Goal: Find specific page/section: Find specific page/section

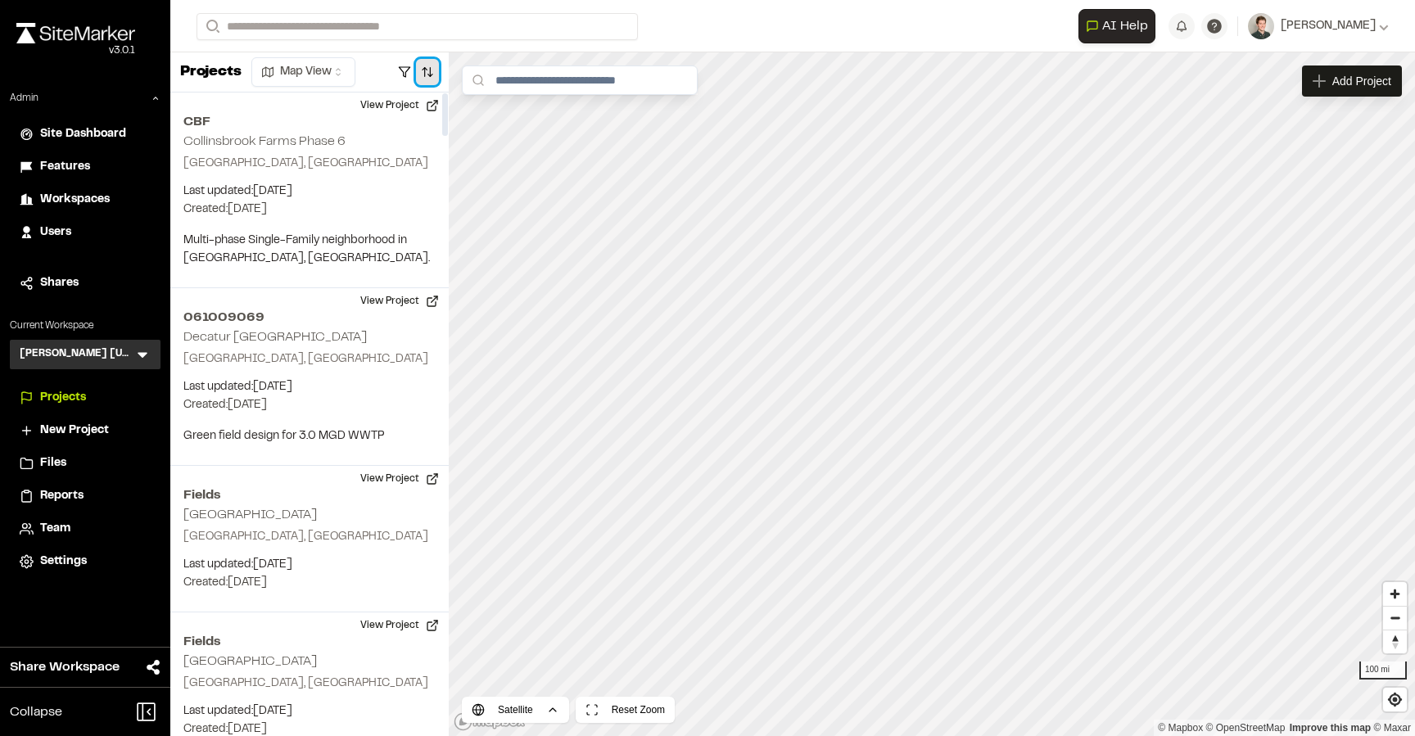
click at [427, 65] on button "button" at bounding box center [427, 72] width 23 height 26
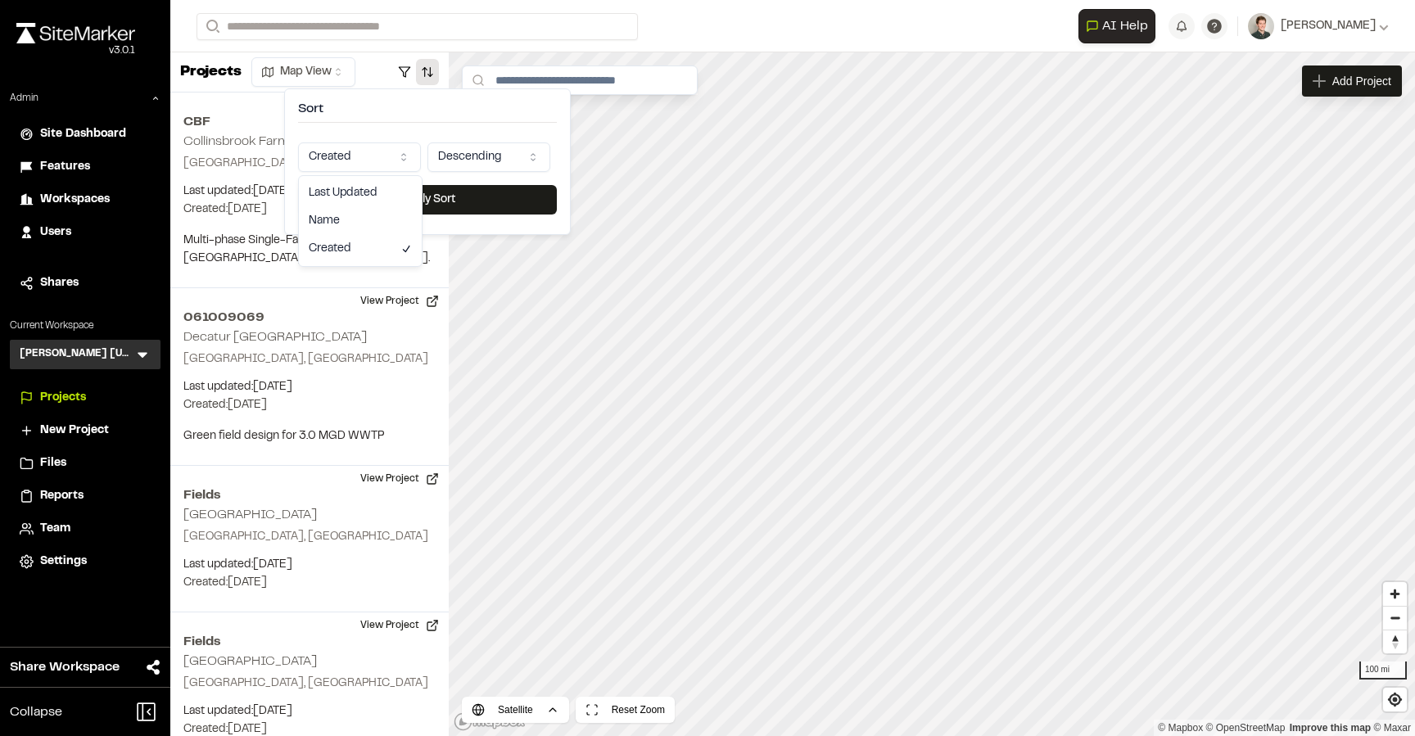
click at [385, 155] on html "Close sidebar v 3.0.1 Admin Site Dashboard Features Workspaces Users Shares Cur…" at bounding box center [707, 368] width 1415 height 736
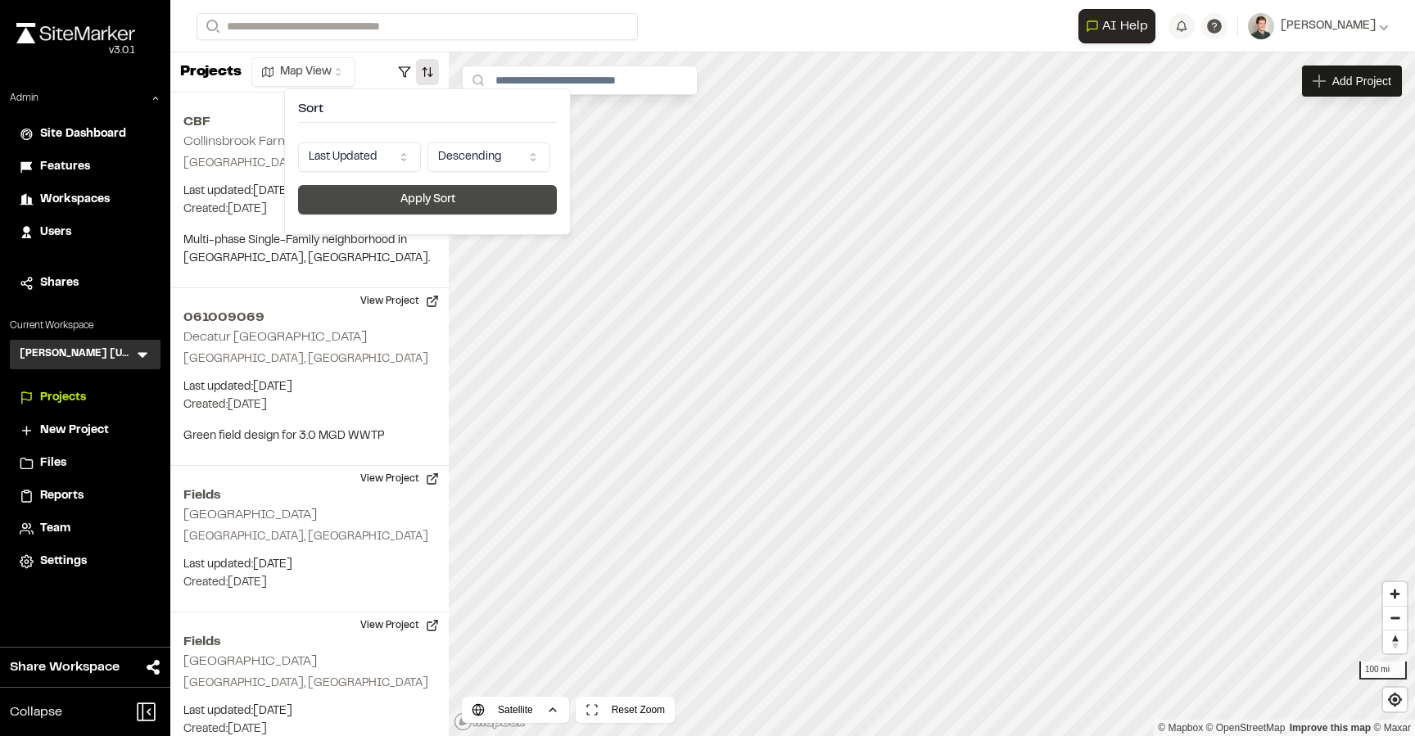
click at [424, 197] on button "Apply Sort" at bounding box center [427, 199] width 259 height 29
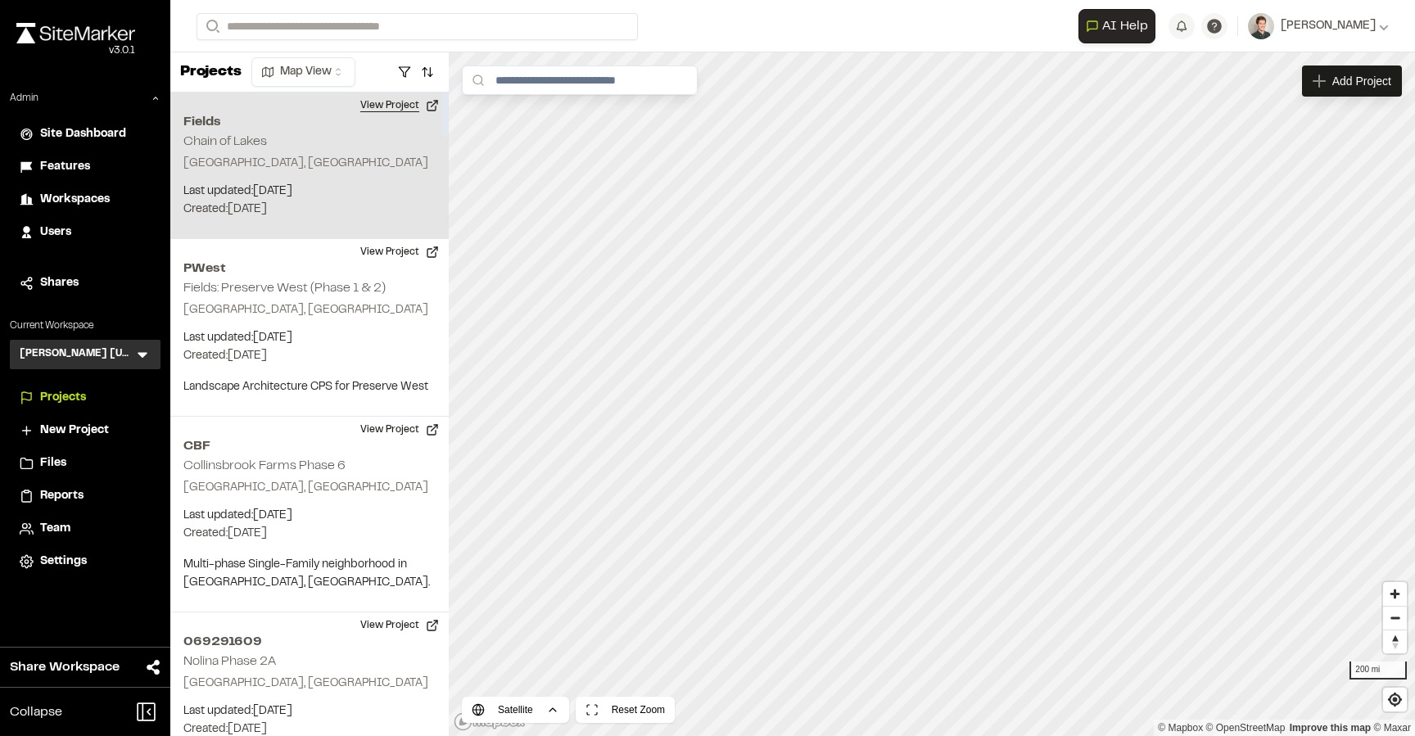
click at [400, 107] on button "View Project" at bounding box center [399, 106] width 98 height 26
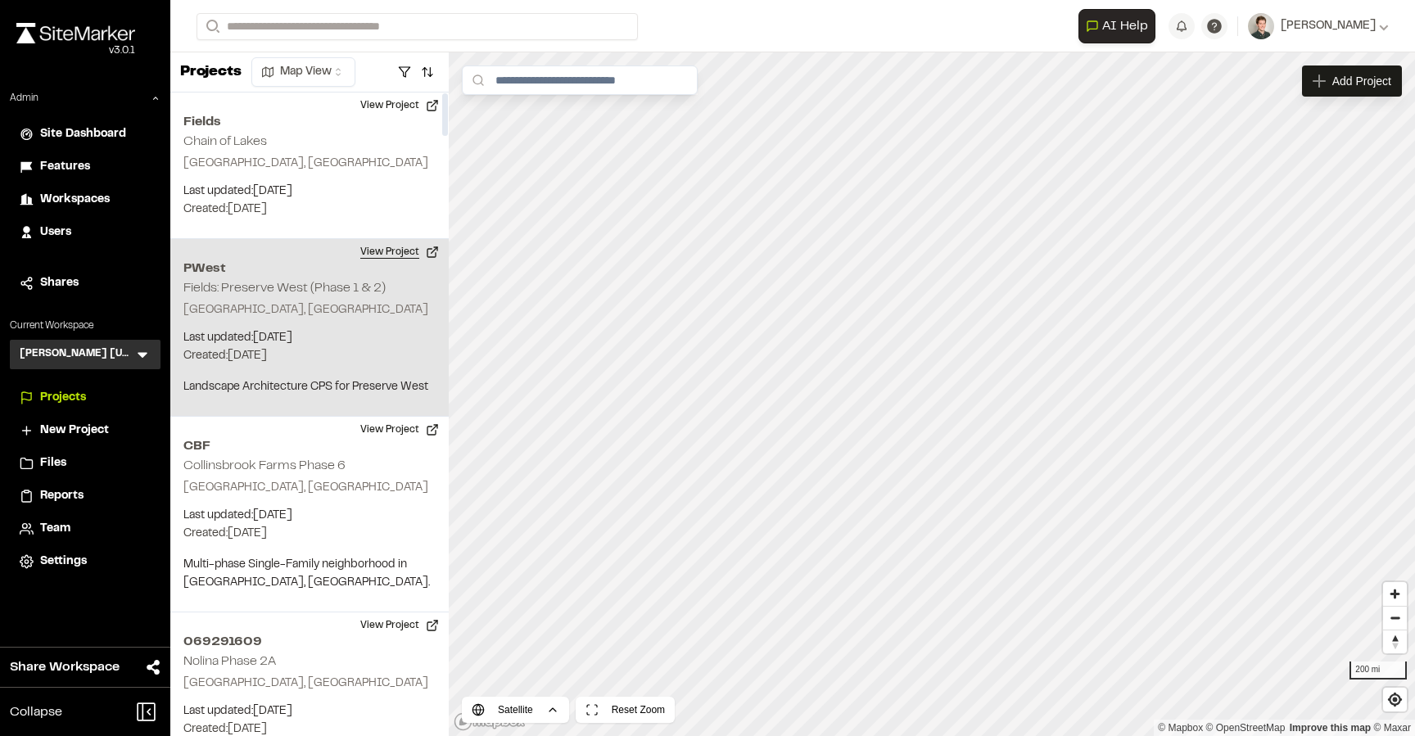
click at [403, 256] on button "View Project" at bounding box center [399, 252] width 98 height 26
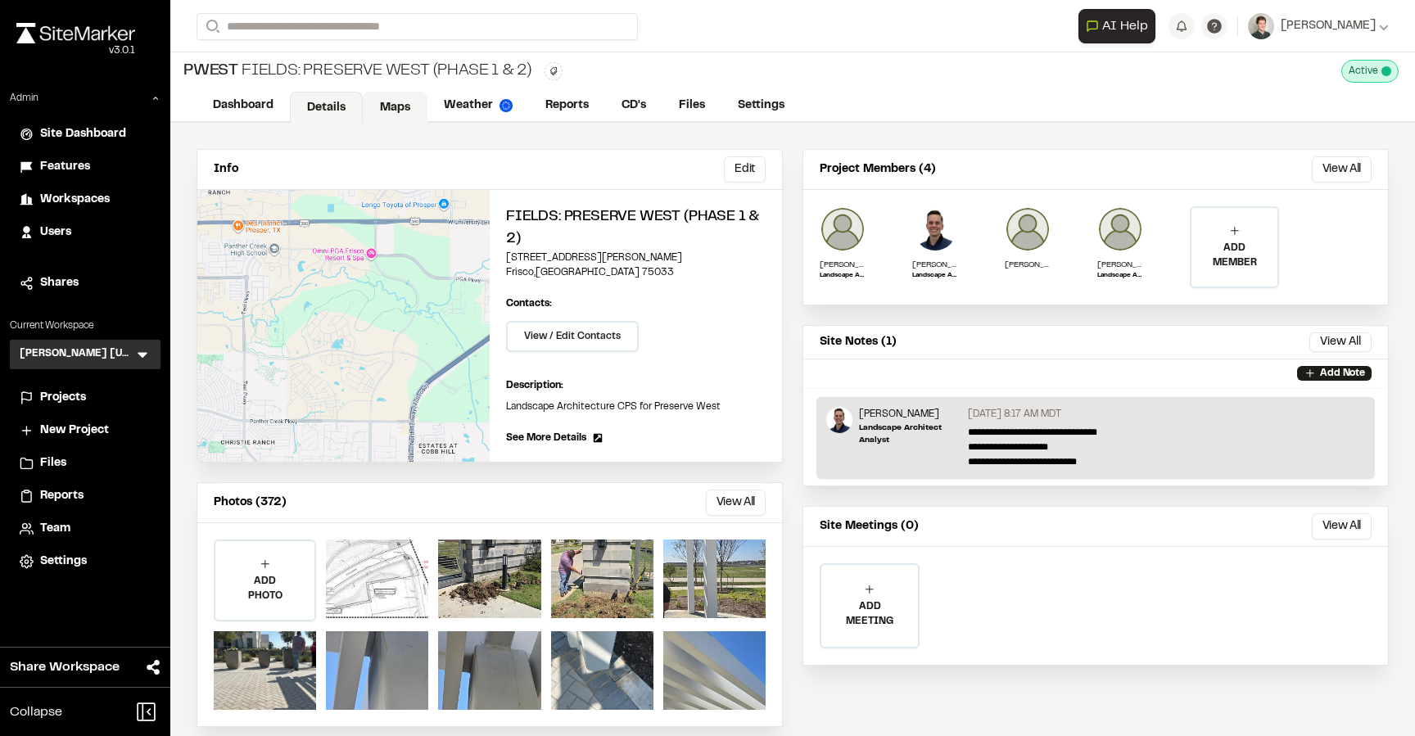
click at [383, 110] on link "Maps" at bounding box center [395, 107] width 65 height 31
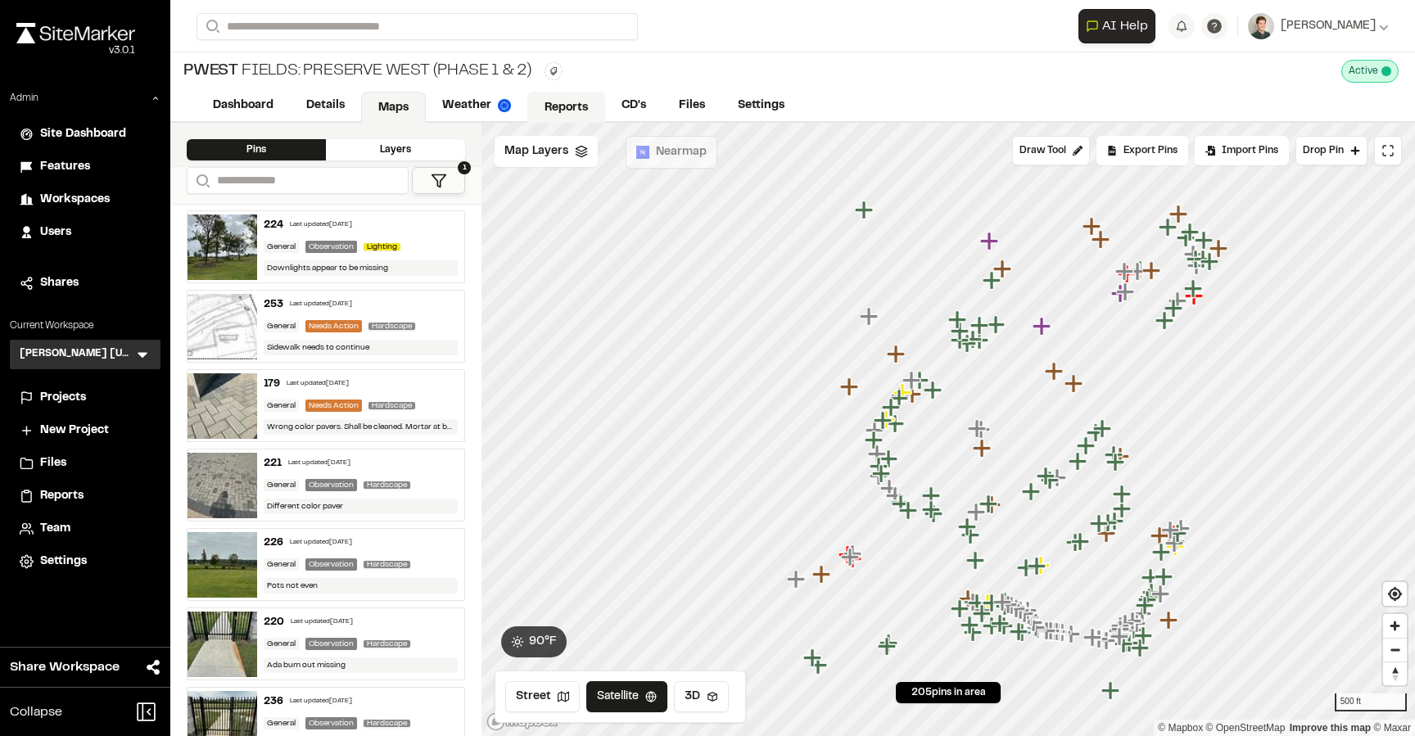
click at [553, 102] on link "Reports" at bounding box center [566, 107] width 78 height 31
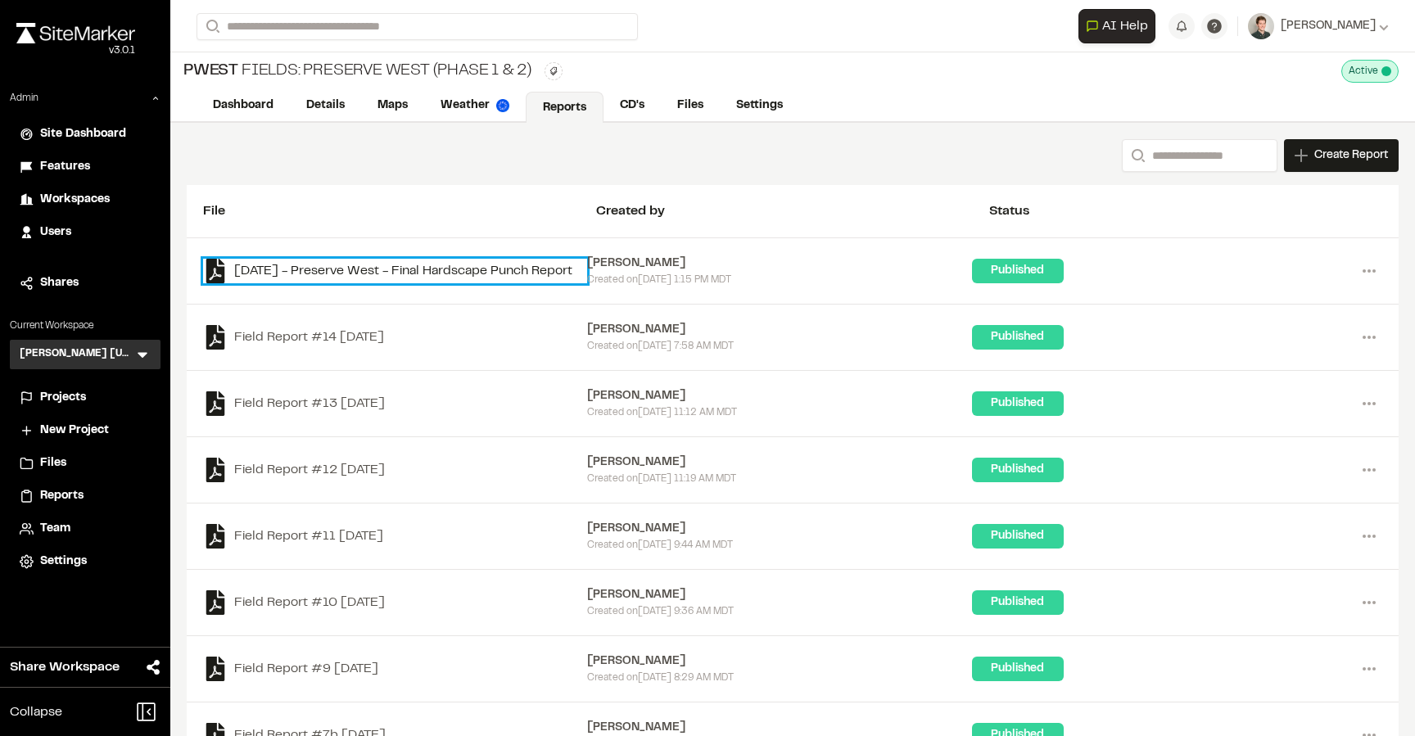
click at [442, 259] on link "[DATE] - Preserve West - Final Hardscape Punch Report" at bounding box center [395, 271] width 384 height 25
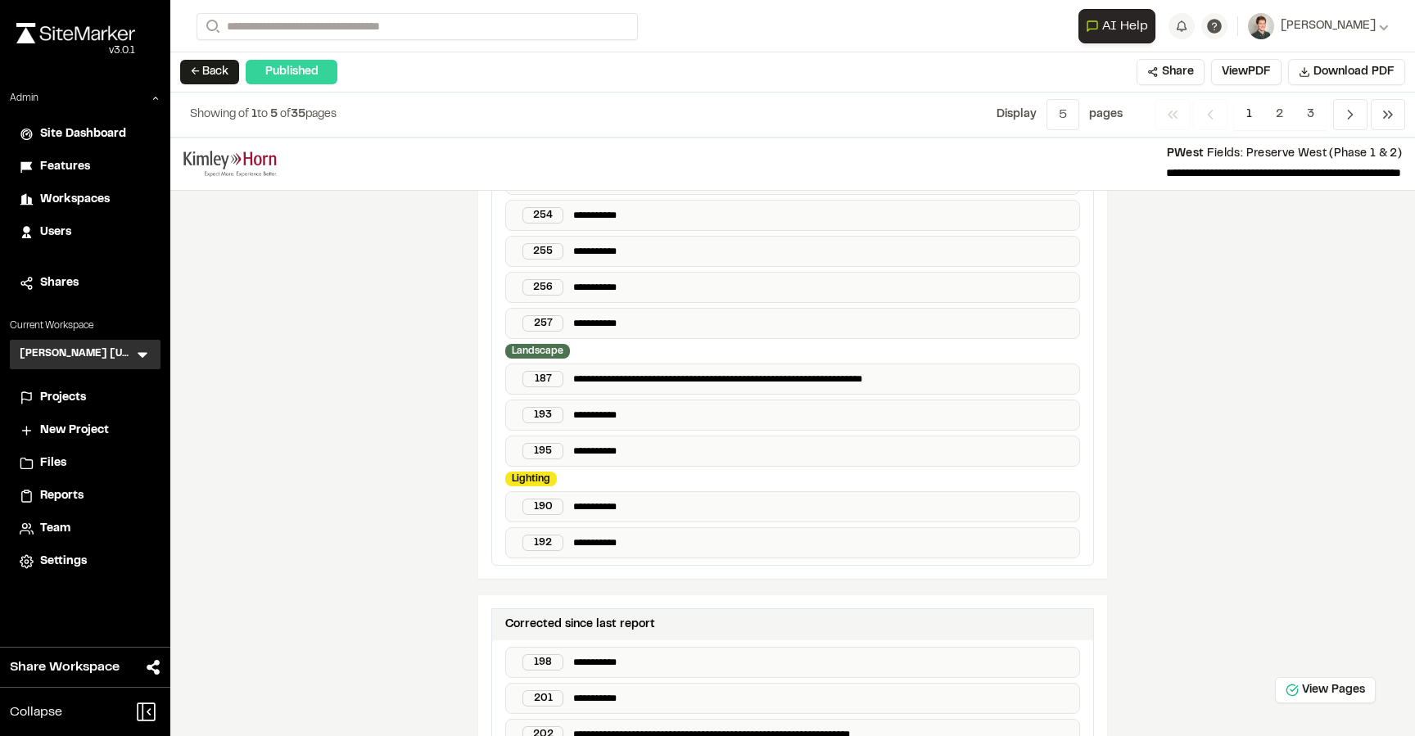
scroll to position [2564, 0]
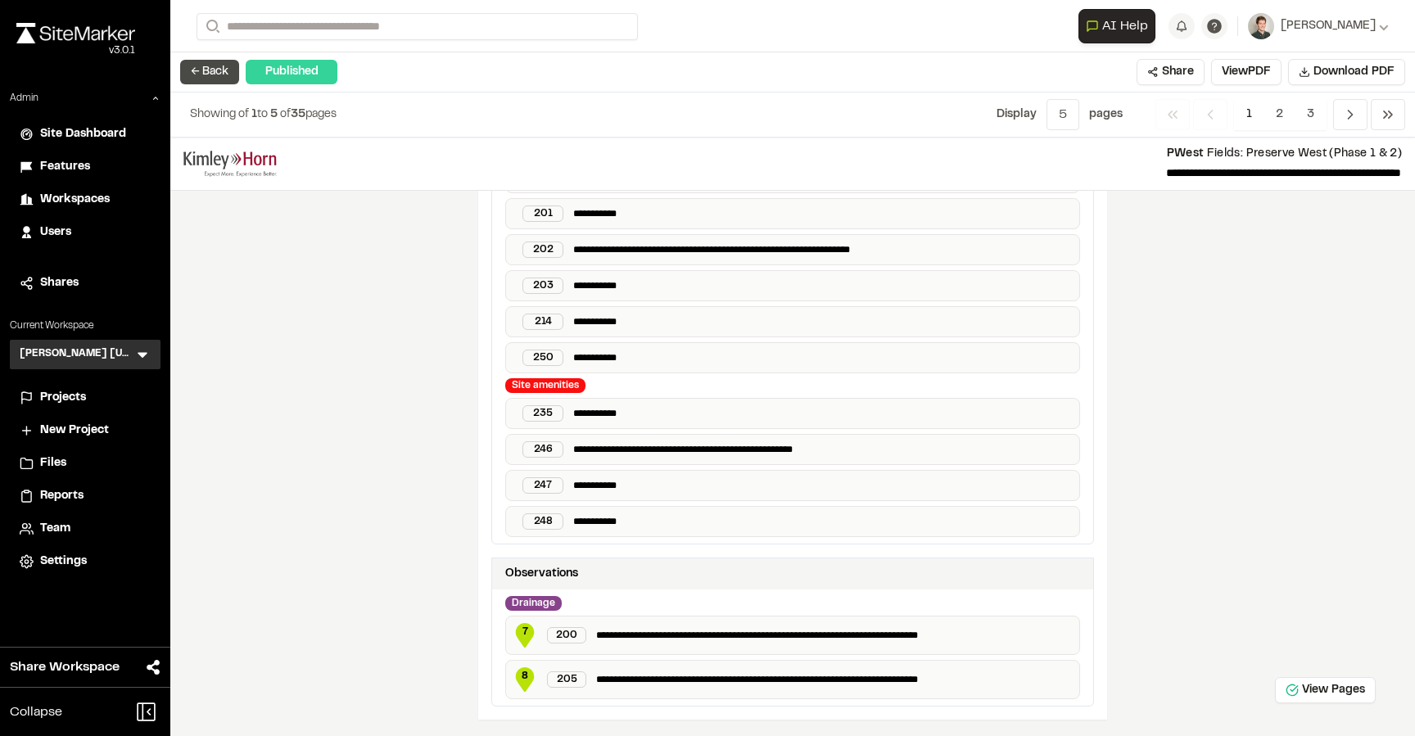
click at [199, 70] on button "← Back" at bounding box center [209, 72] width 59 height 25
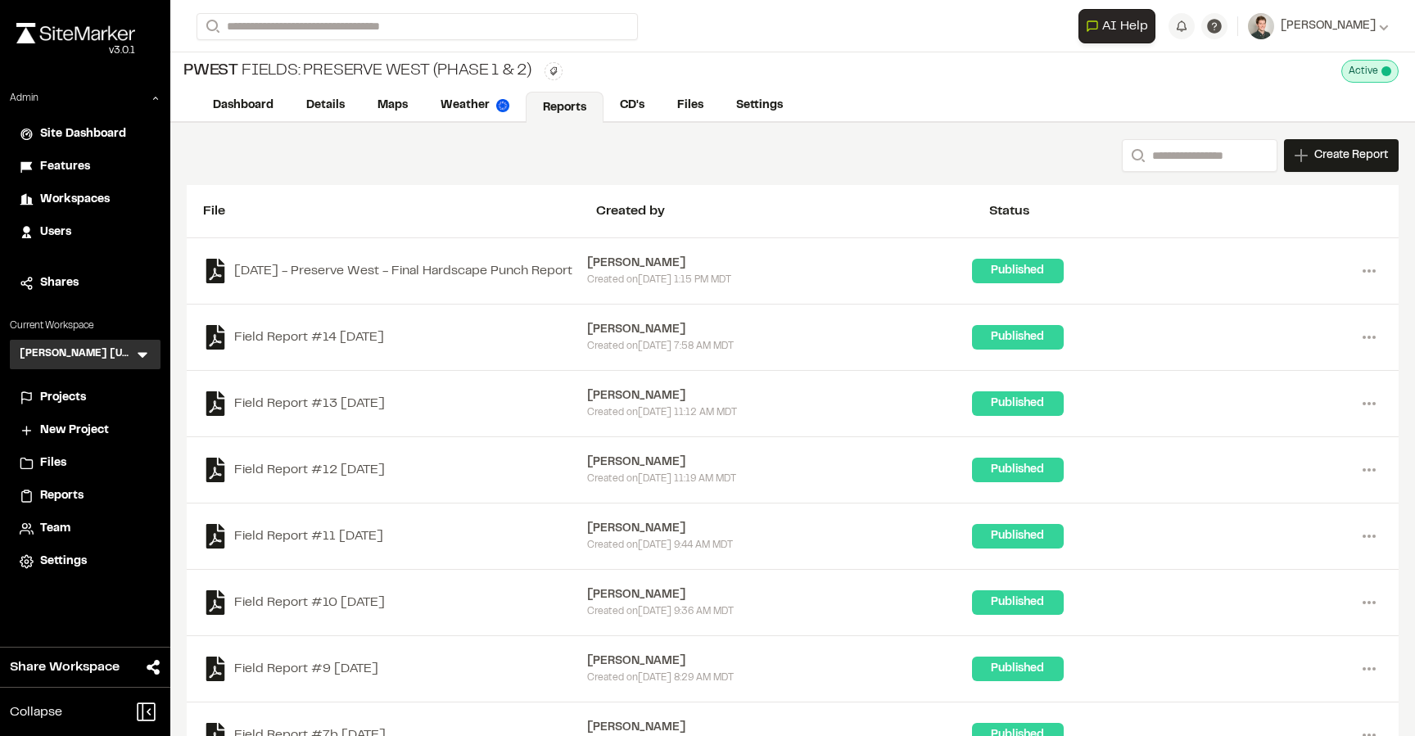
click at [79, 169] on span "Features" at bounding box center [65, 167] width 50 height 18
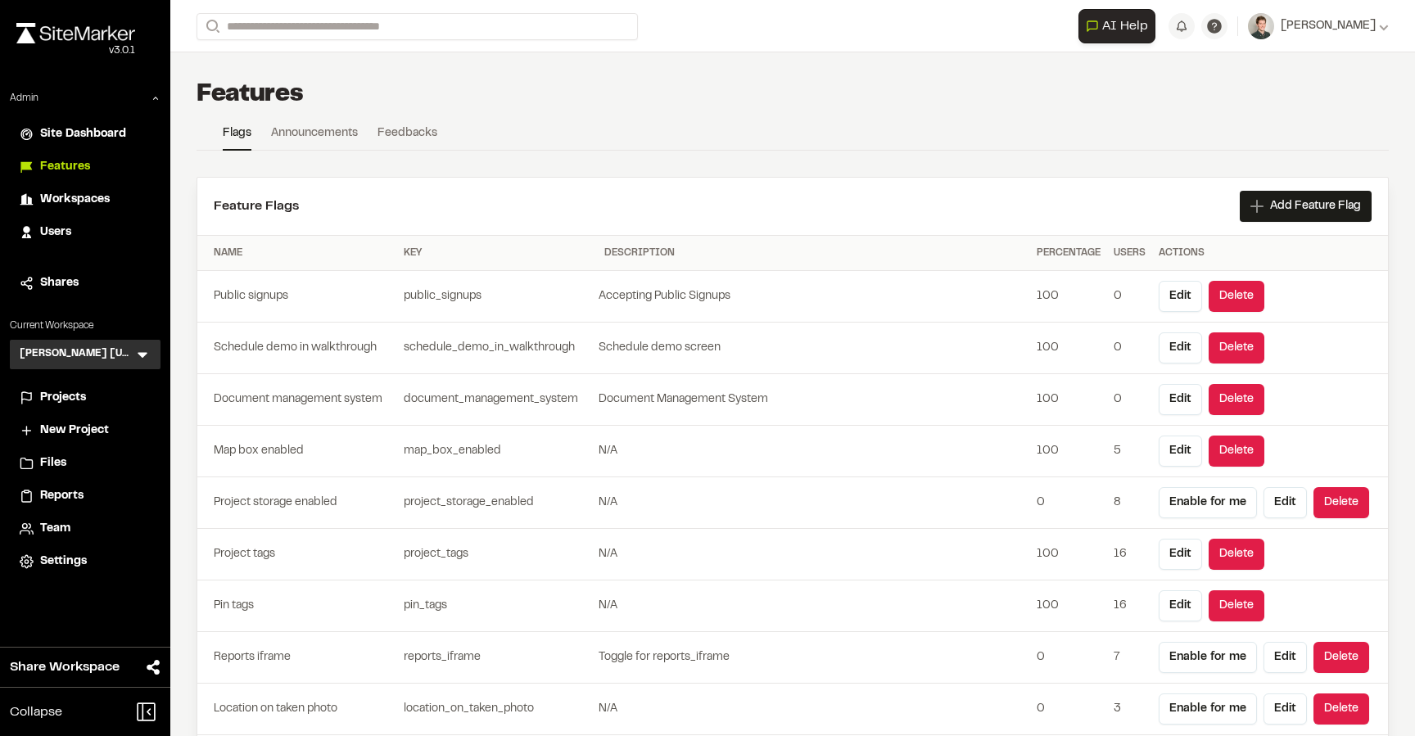
click at [106, 129] on span "Site Dashboard" at bounding box center [83, 134] width 86 height 18
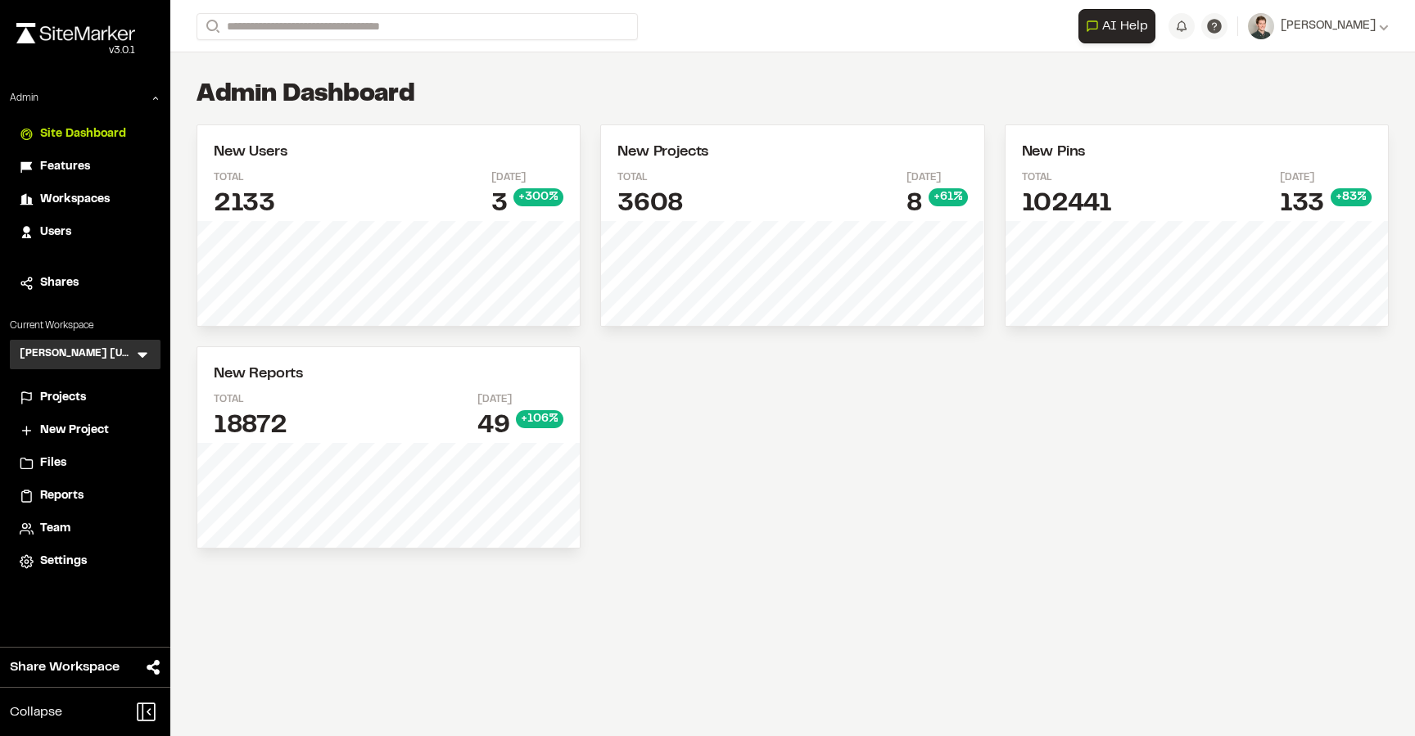
click at [79, 203] on span "Workspaces" at bounding box center [75, 200] width 70 height 18
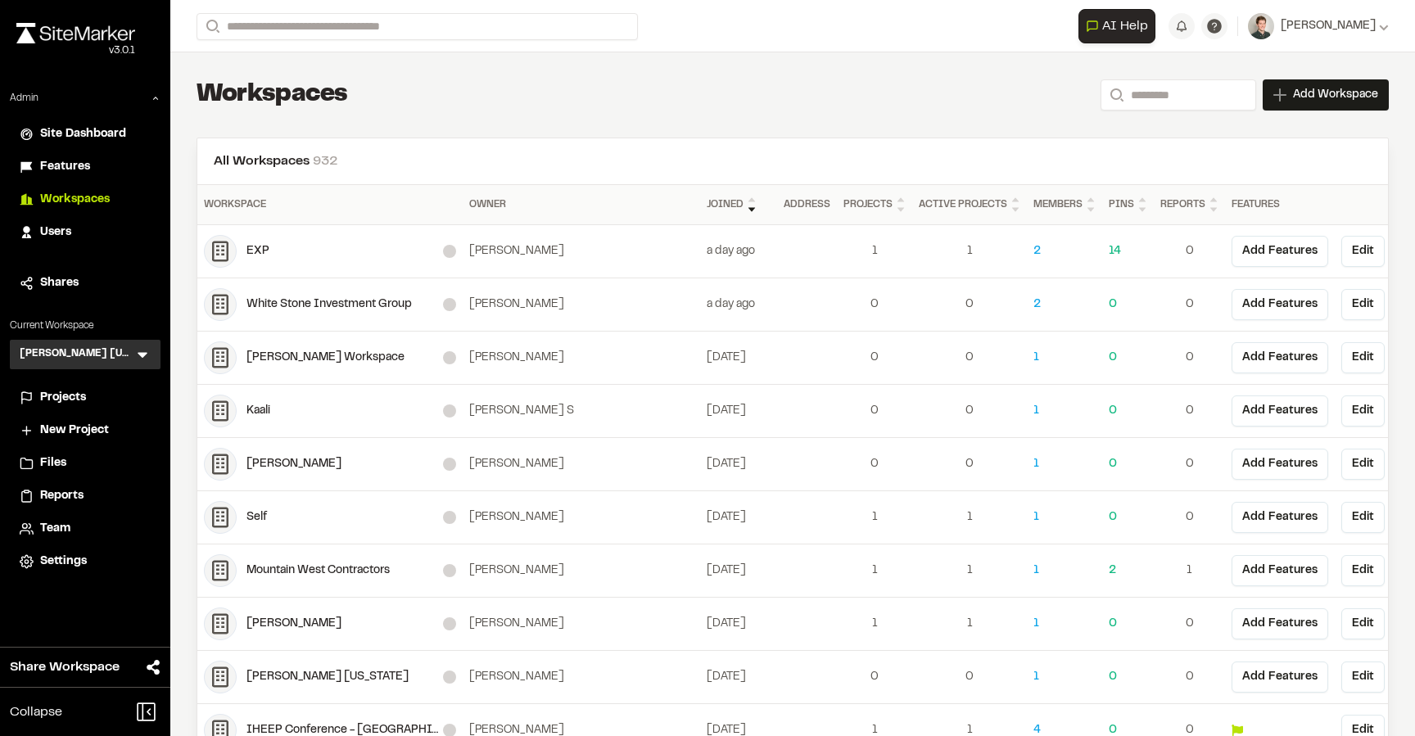
click at [68, 397] on span "Projects" at bounding box center [63, 398] width 46 height 18
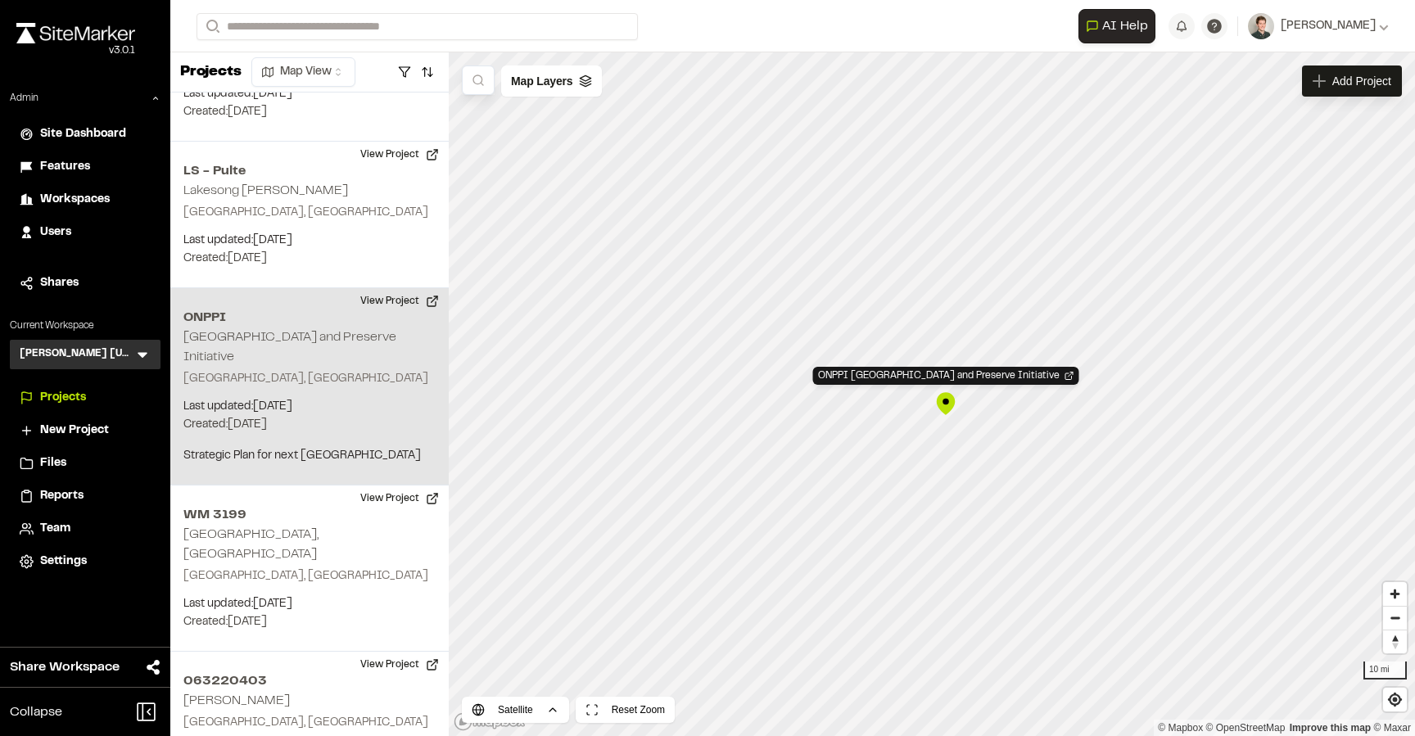
scroll to position [4155, 0]
click at [403, 287] on button "View Project" at bounding box center [399, 300] width 98 height 26
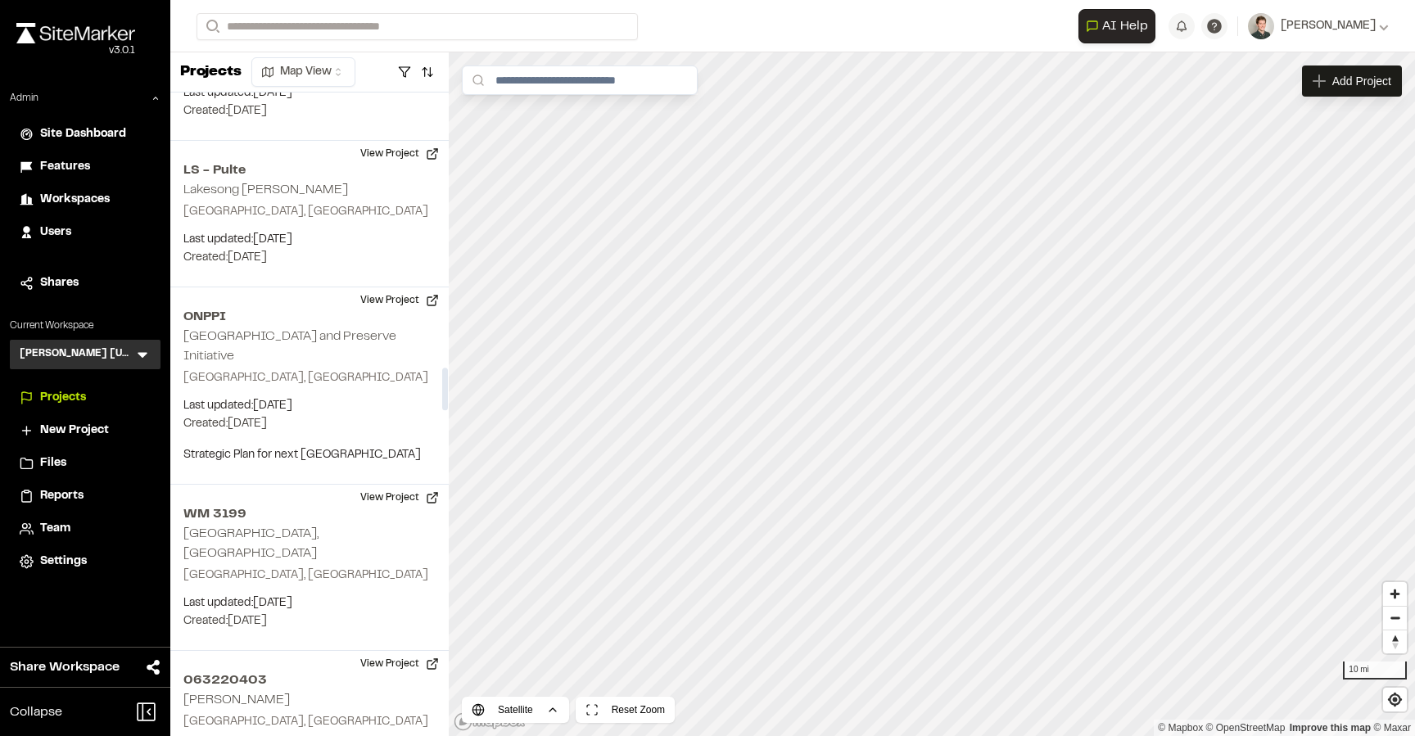
click at [811, 14] on form "Search" at bounding box center [638, 26] width 882 height 27
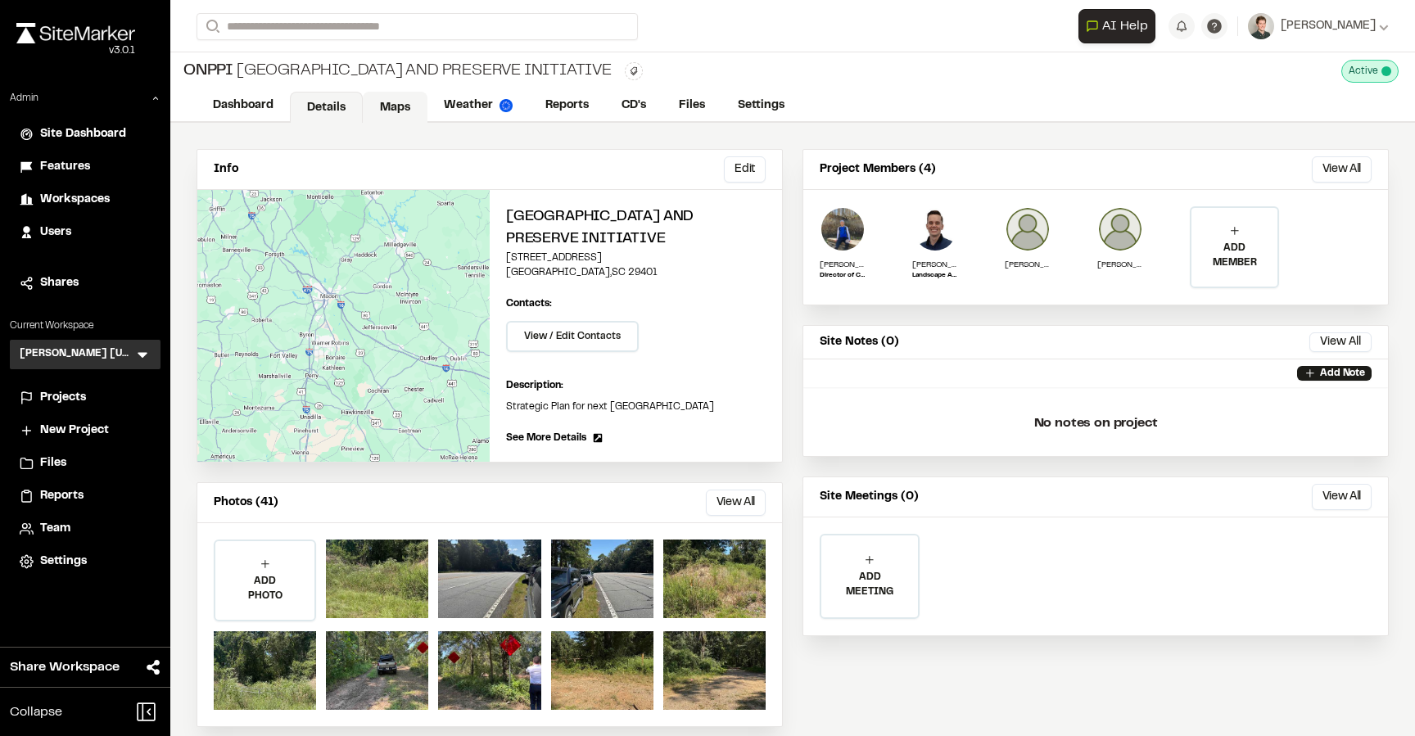
click at [410, 111] on link "Maps" at bounding box center [395, 107] width 65 height 31
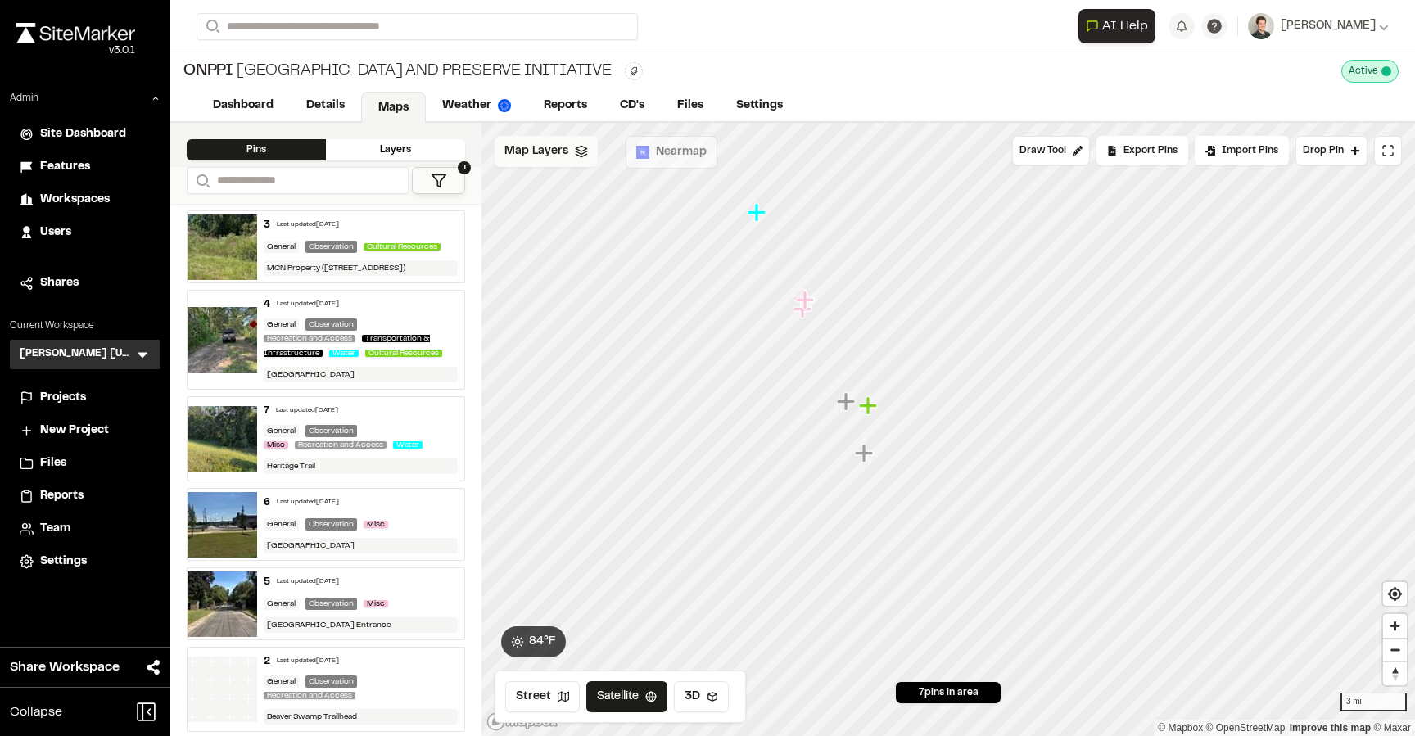
click at [578, 162] on div "Map Layers" at bounding box center [546, 151] width 103 height 31
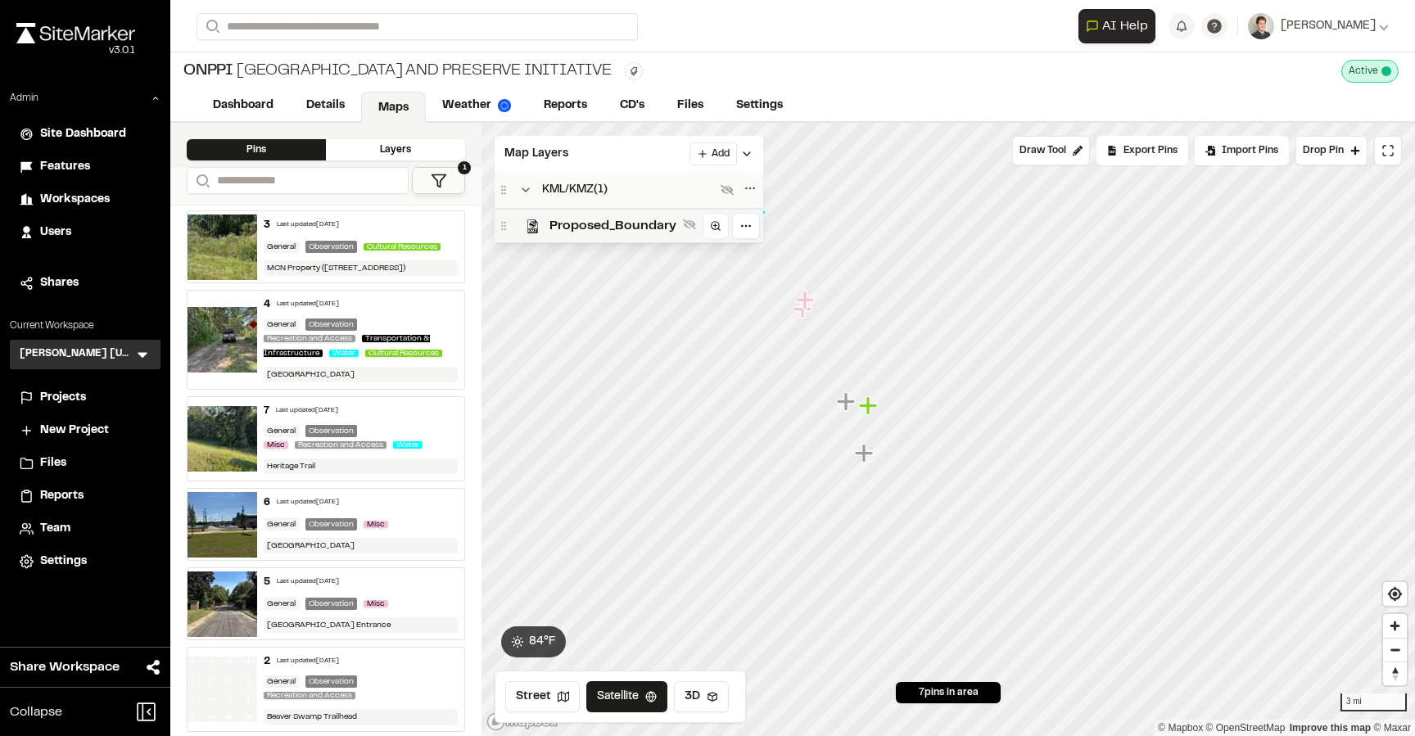
click at [587, 219] on span "Proposed_Boundary" at bounding box center [612, 226] width 127 height 20
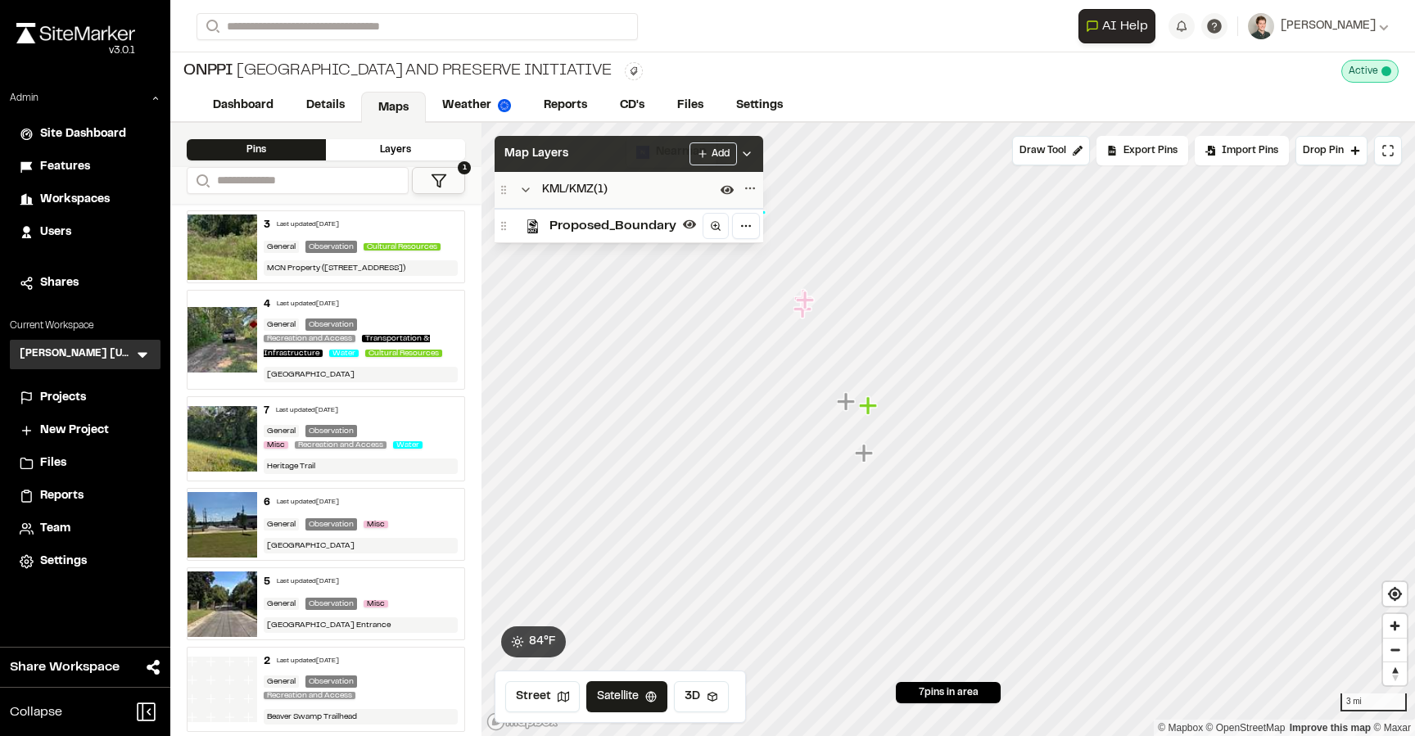
click at [593, 147] on div "Map Layers Add" at bounding box center [629, 154] width 269 height 36
